Goal: Book appointment/travel/reservation

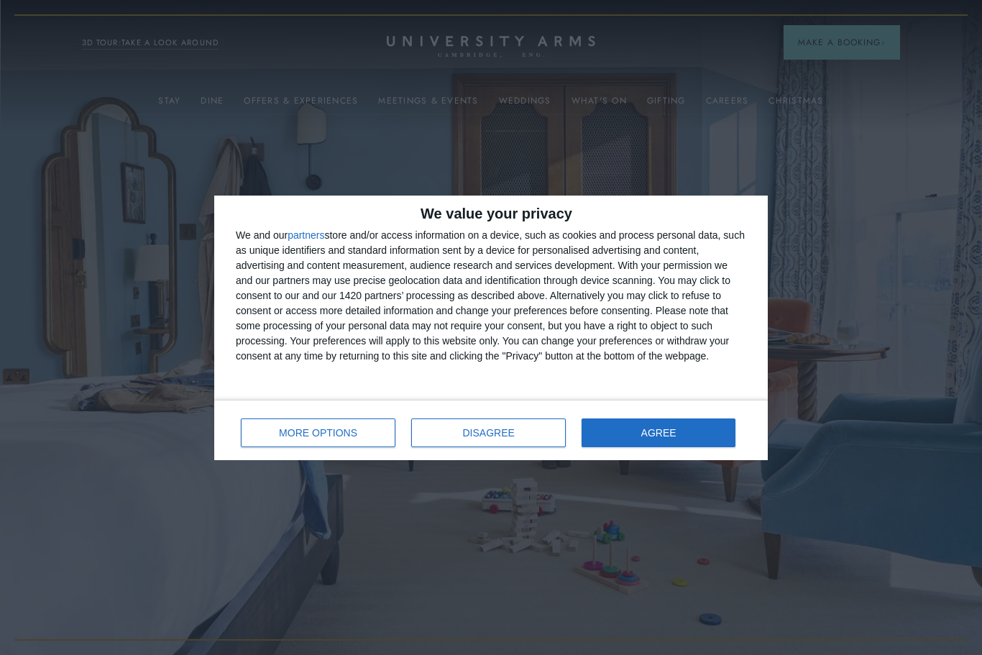
click at [719, 427] on button "AGREE" at bounding box center [658, 432] width 154 height 29
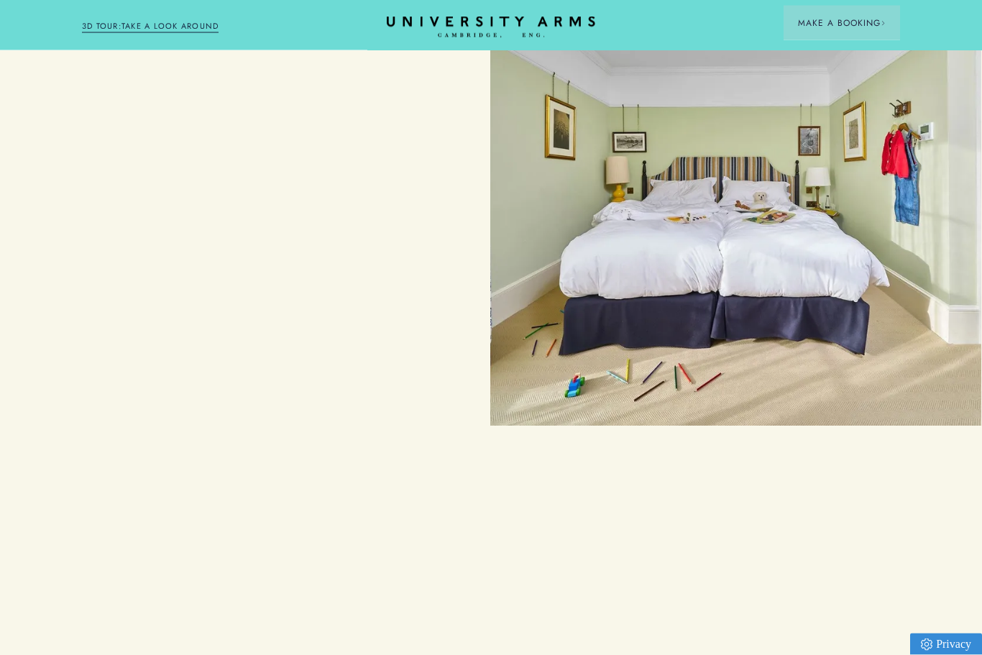
scroll to position [1193, 1]
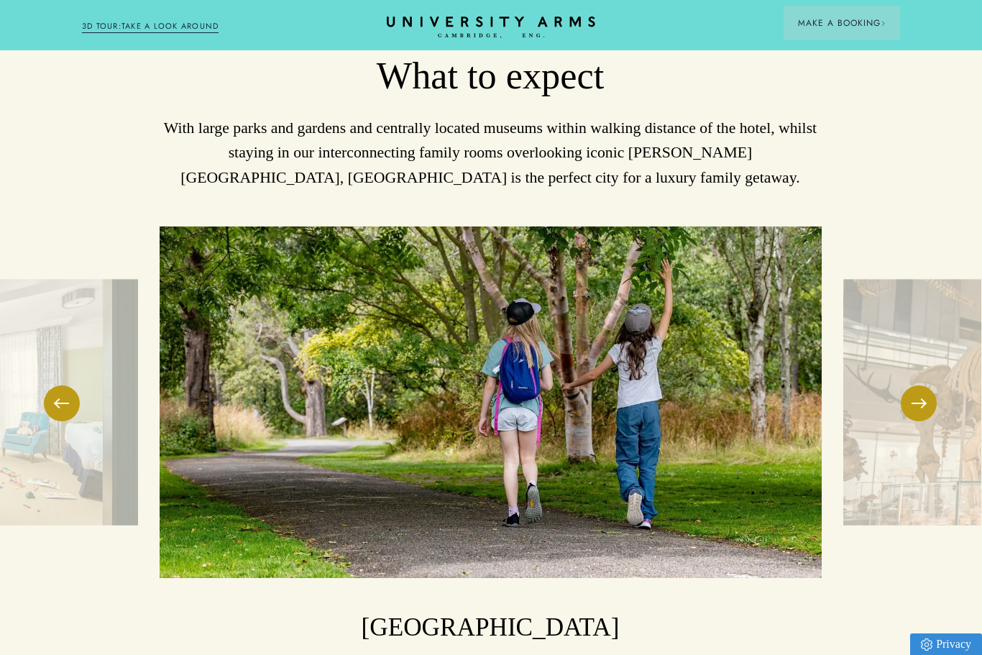
scroll to position [1701, 1]
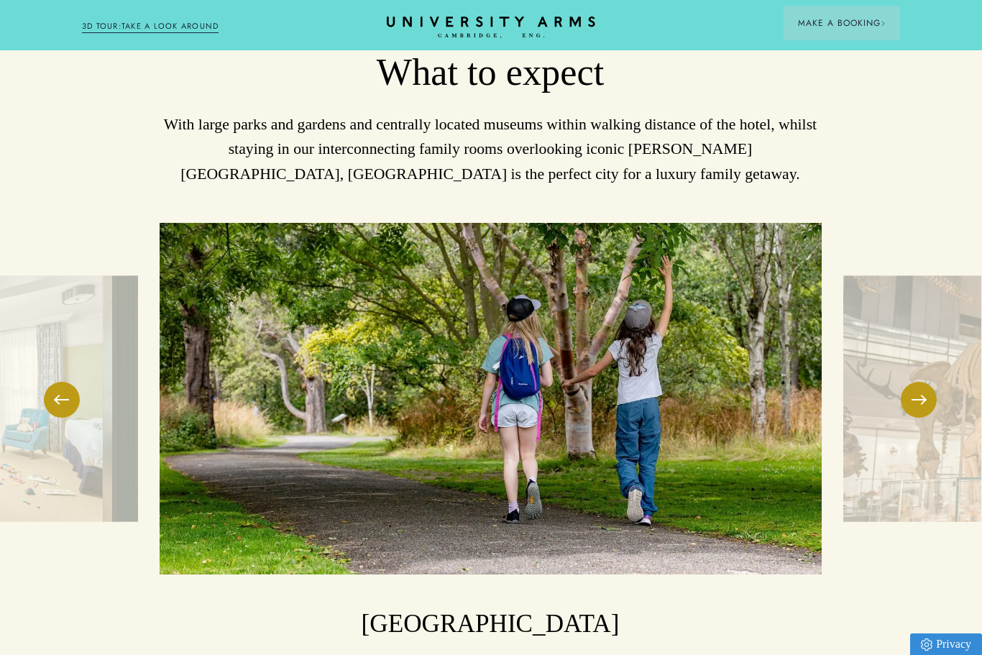
click at [915, 418] on button at bounding box center [918, 400] width 36 height 36
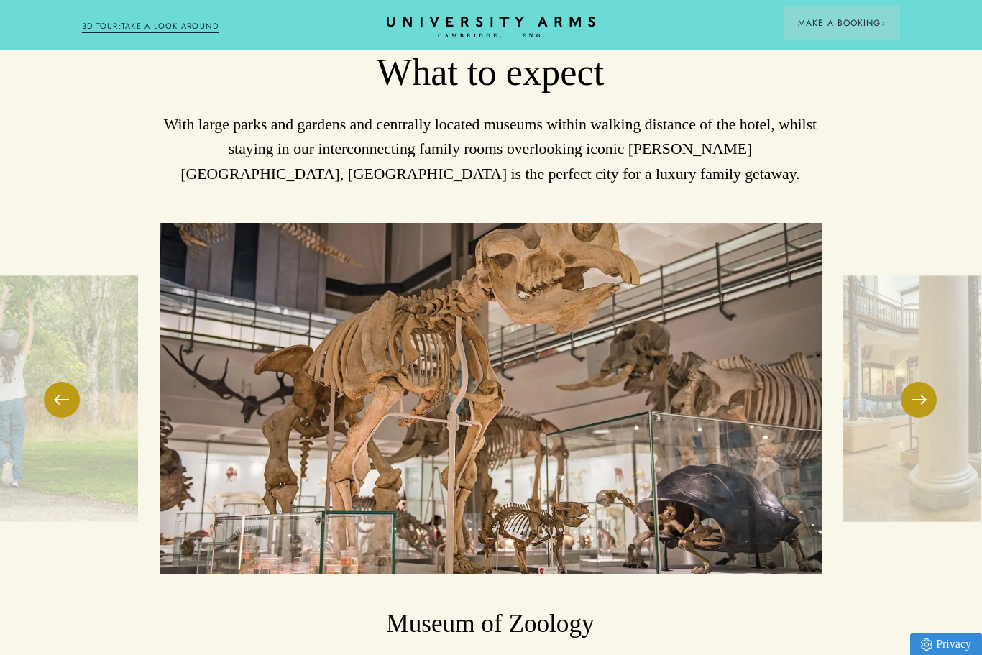
click at [913, 400] on span at bounding box center [918, 399] width 14 height 1
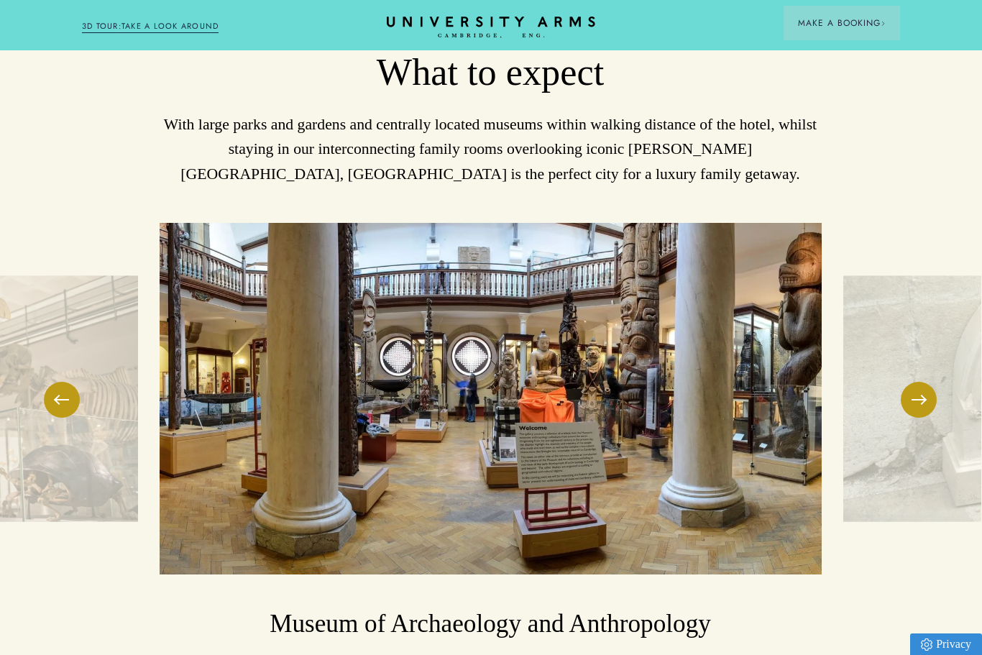
click at [917, 418] on button at bounding box center [918, 400] width 36 height 36
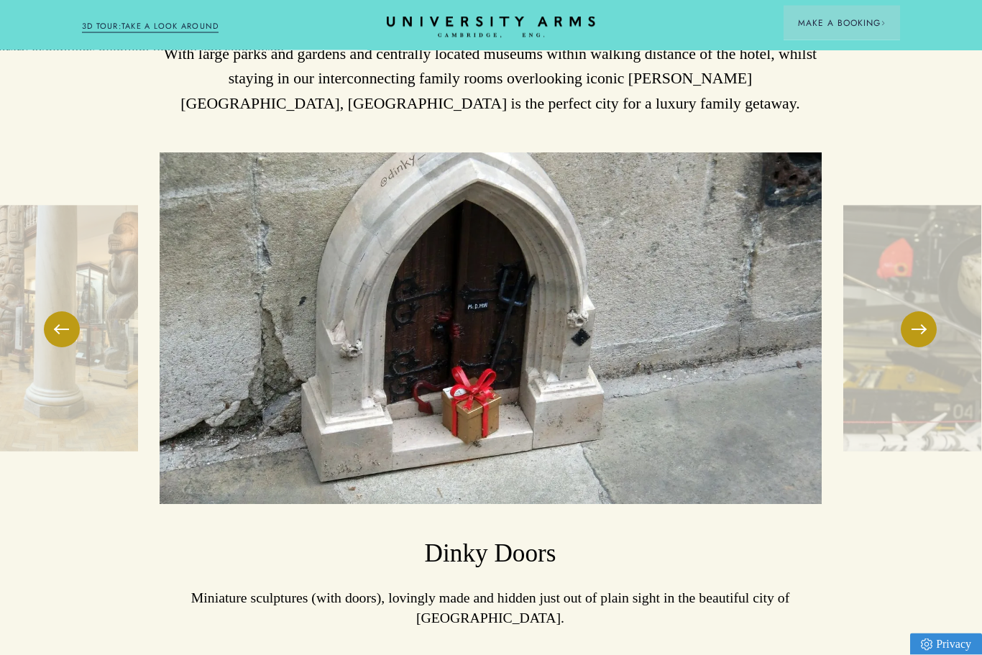
scroll to position [1771, 1]
click at [929, 347] on button at bounding box center [918, 329] width 36 height 36
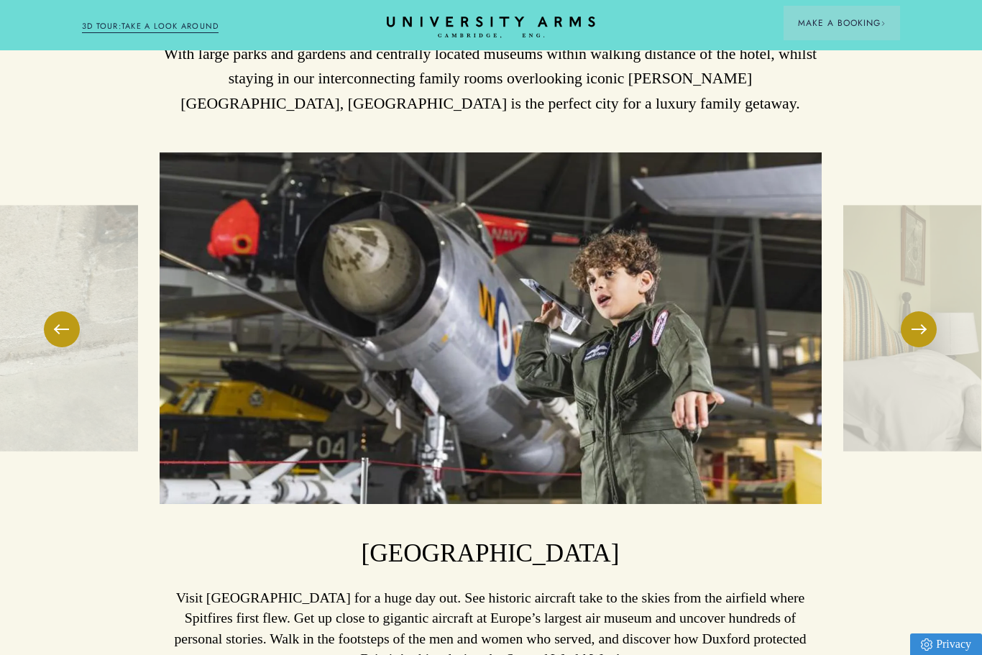
click at [915, 347] on button at bounding box center [918, 329] width 36 height 36
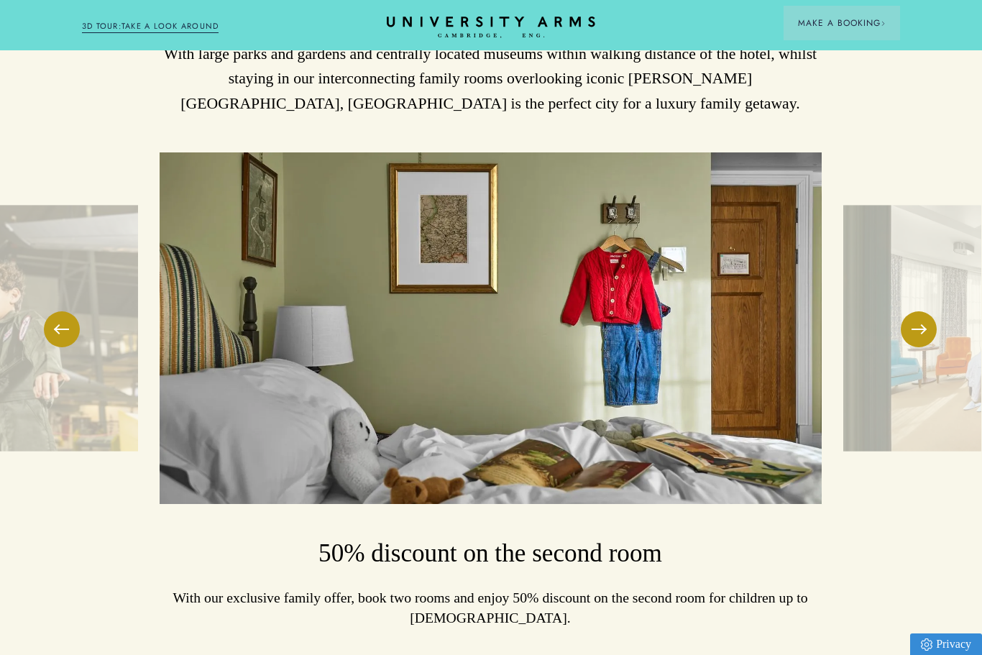
click at [918, 347] on button at bounding box center [918, 329] width 36 height 36
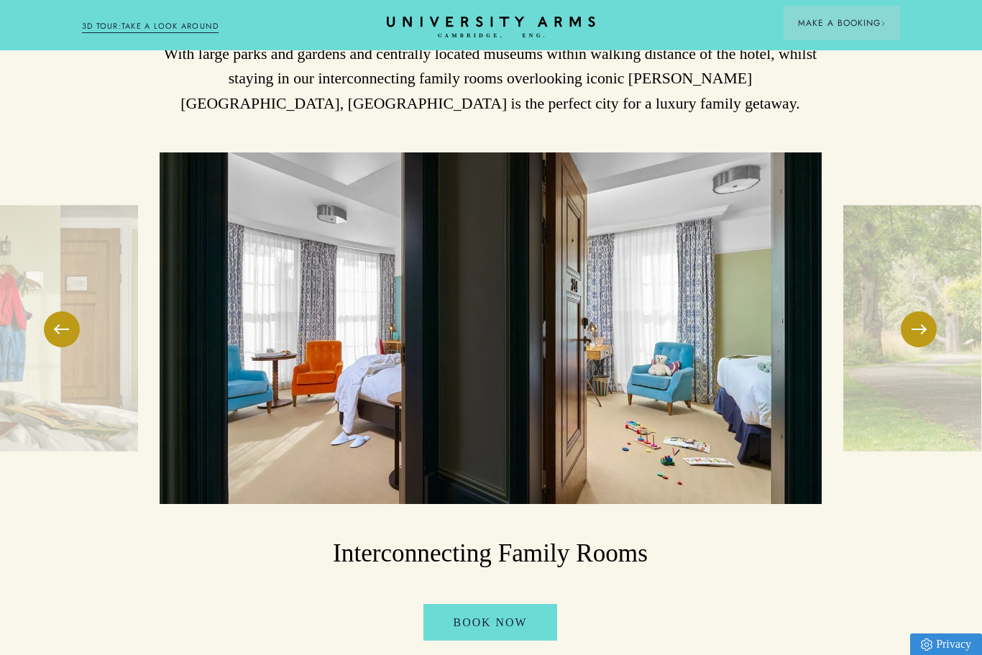
click at [918, 347] on button at bounding box center [918, 329] width 36 height 36
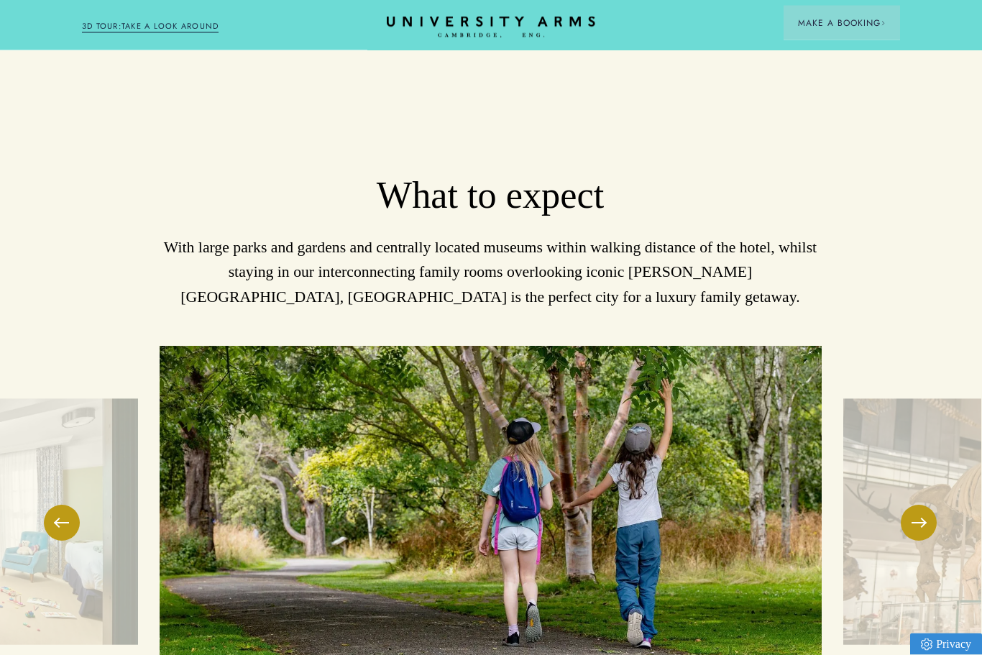
scroll to position [1558, 1]
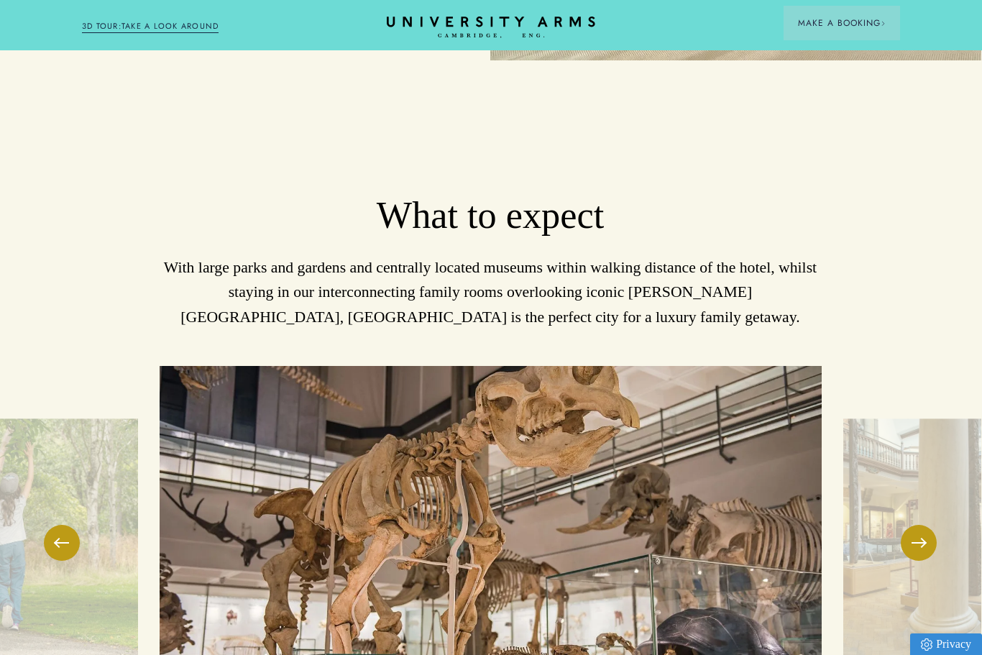
click at [857, 29] on span "Make a Booking" at bounding box center [842, 23] width 88 height 13
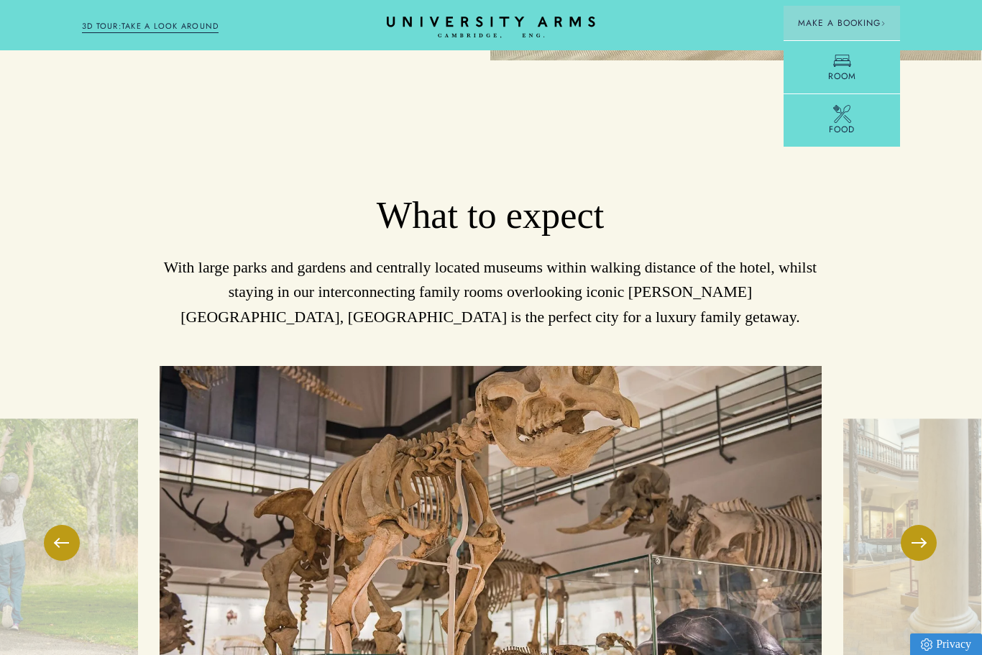
click at [845, 70] on icon at bounding box center [842, 61] width 18 height 18
